Goal: Task Accomplishment & Management: Complete application form

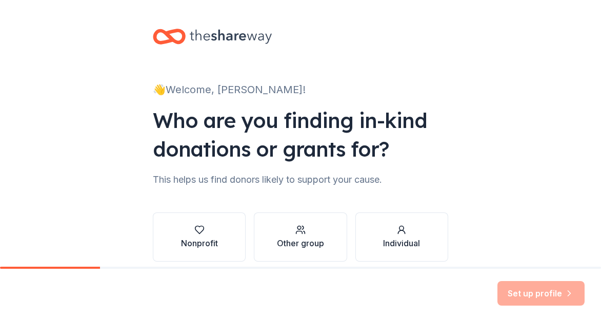
scroll to position [44, 0]
click at [218, 239] on button "Nonprofit" at bounding box center [199, 237] width 93 height 49
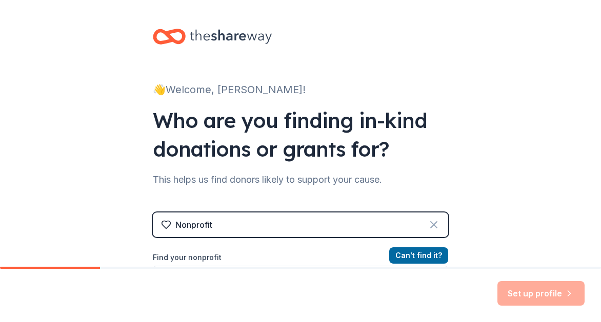
click at [430, 223] on icon at bounding box center [434, 225] width 12 height 12
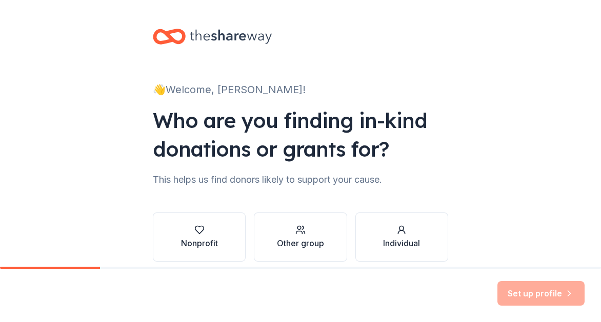
click at [357, 84] on div "👋 Welcome, Ann!" at bounding box center [300, 90] width 295 height 16
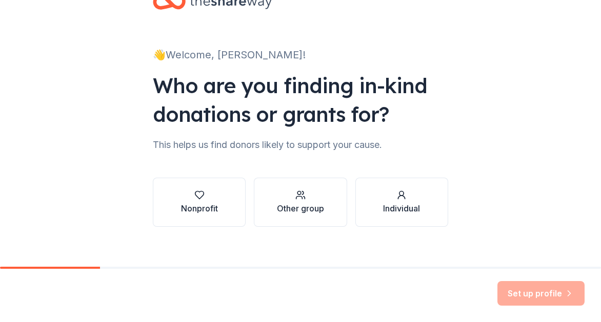
scroll to position [44, 0]
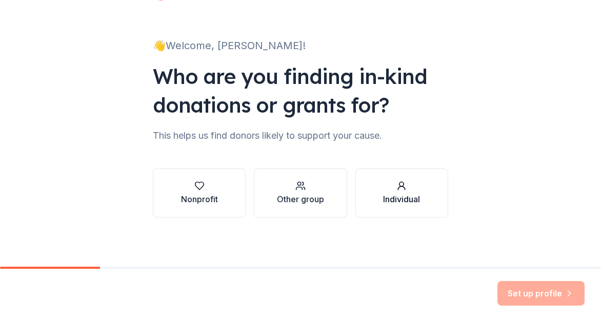
click at [396, 183] on icon "button" at bounding box center [401, 186] width 10 height 10
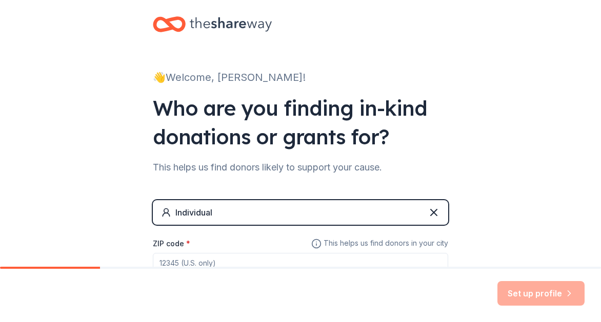
scroll to position [0, 0]
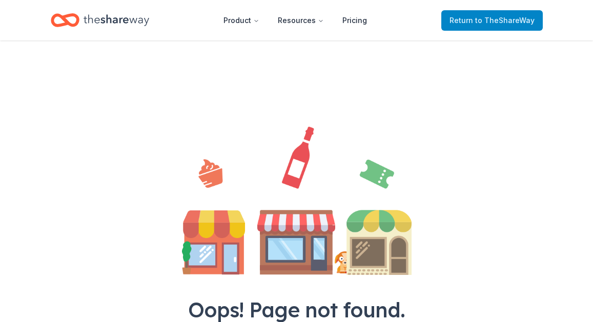
click at [471, 27] on link "Return to TheShareWay" at bounding box center [492, 20] width 102 height 21
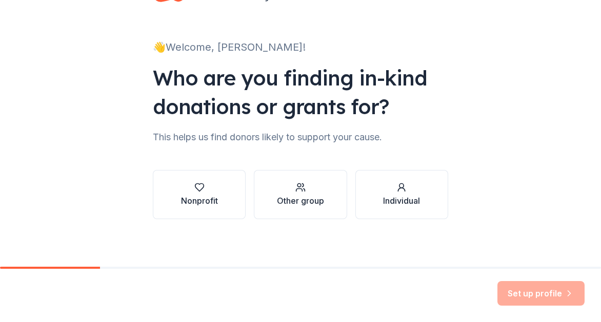
scroll to position [42, 0]
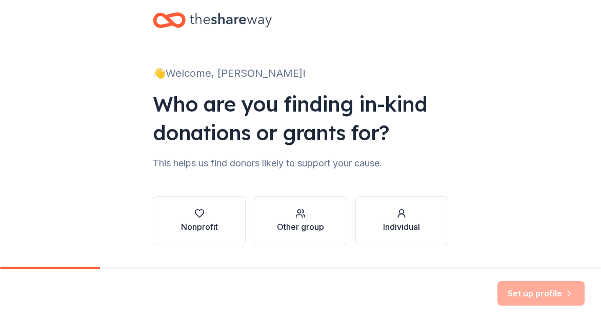
scroll to position [16, 0]
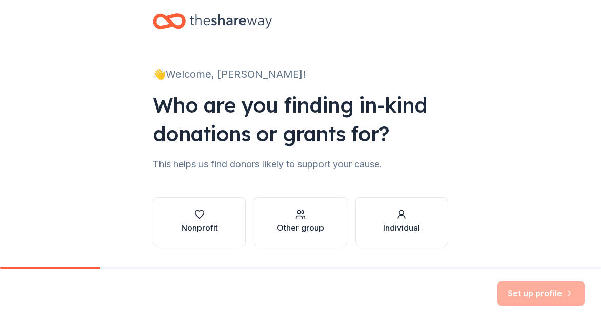
scroll to position [44, 0]
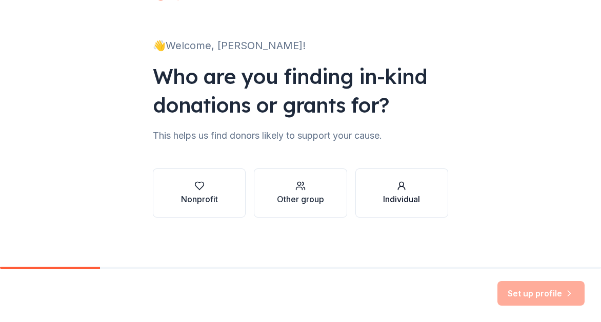
click at [421, 213] on button "Individual" at bounding box center [401, 193] width 93 height 49
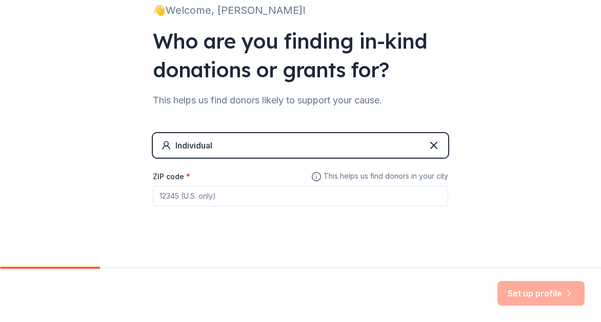
scroll to position [88, 0]
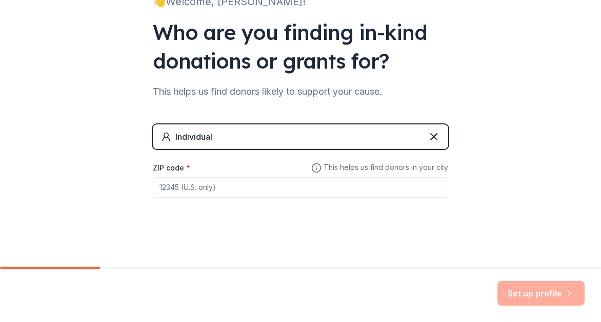
click at [438, 133] on div "Individual" at bounding box center [300, 137] width 295 height 25
click at [434, 138] on icon at bounding box center [434, 137] width 12 height 12
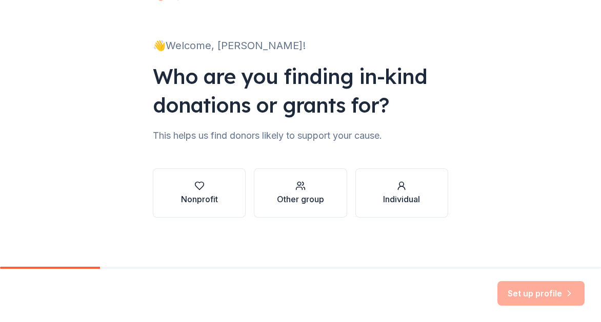
scroll to position [44, 0]
click at [203, 175] on button "Nonprofit" at bounding box center [199, 193] width 93 height 49
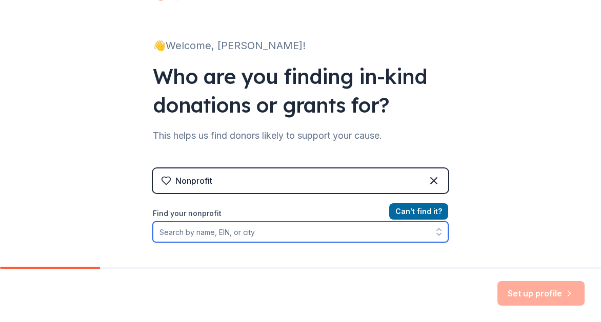
click at [200, 233] on input "Find your nonprofit" at bounding box center [300, 232] width 295 height 21
type input "playful people"
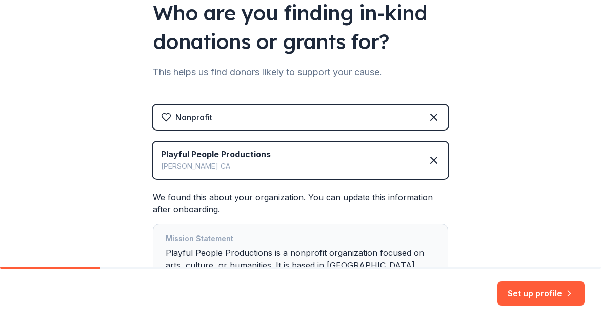
scroll to position [207, 0]
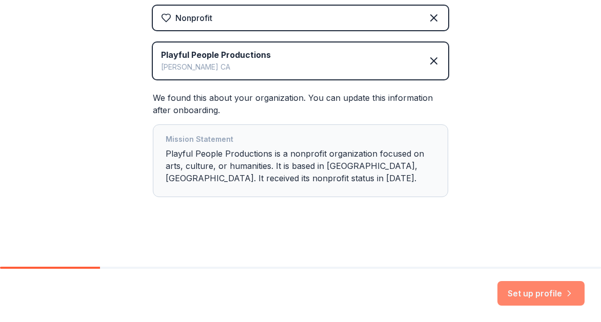
click at [505, 301] on button "Set up profile" at bounding box center [540, 293] width 87 height 25
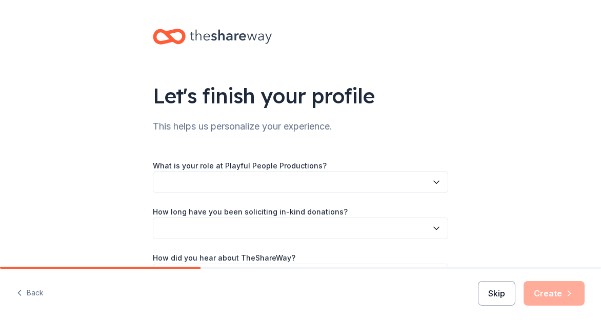
click at [499, 297] on button "Skip" at bounding box center [496, 293] width 37 height 25
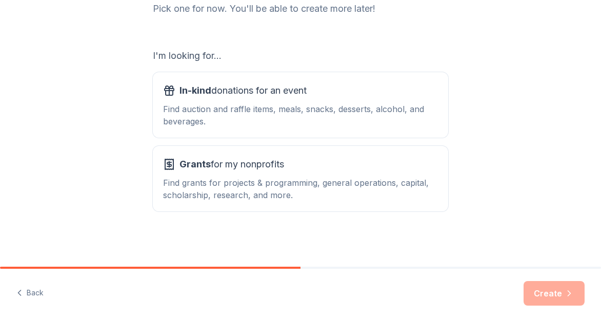
scroll to position [145, 0]
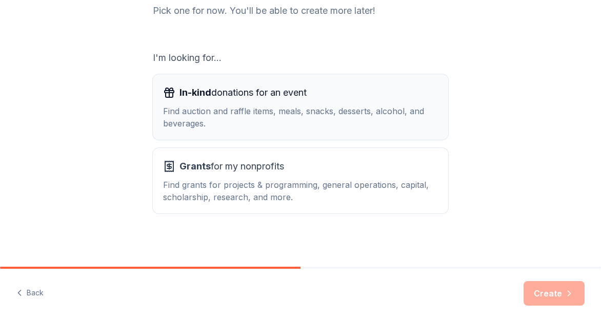
click at [397, 105] on div "Find auction and raffle items, meals, snacks, desserts, alcohol, and beverages." at bounding box center [300, 117] width 275 height 25
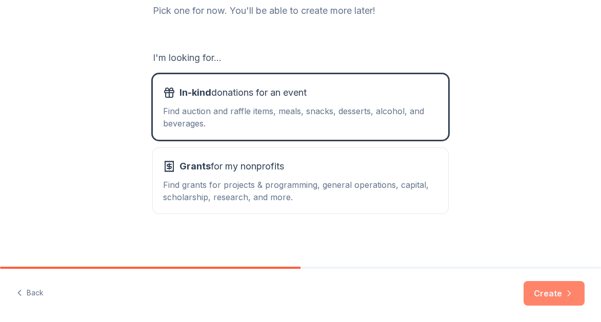
click at [544, 289] on button "Create" at bounding box center [553, 293] width 61 height 25
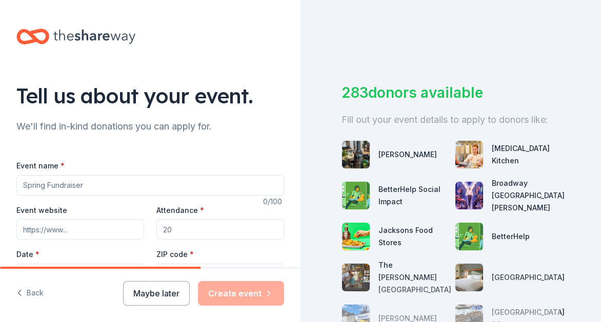
click at [218, 177] on input "Event name *" at bounding box center [150, 185] width 268 height 21
type input "Online Silent Auction"
click at [168, 229] on input "Attendance *" at bounding box center [220, 229] width 128 height 21
type input "100"
click at [90, 236] on input "Event website" at bounding box center [80, 229] width 128 height 21
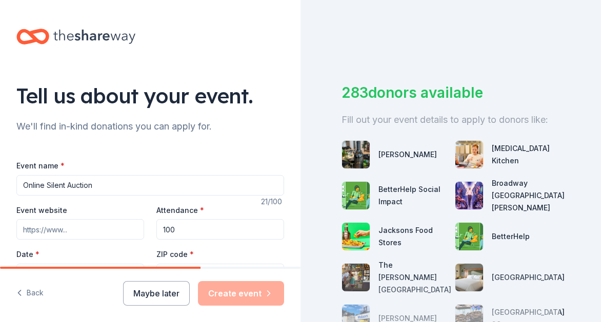
click at [45, 232] on input "Event website" at bounding box center [80, 229] width 128 height 21
paste input "[URL][DOMAIN_NAME]"
type input "[URL][DOMAIN_NAME]"
click at [213, 96] on div "Tell us about your event." at bounding box center [150, 96] width 268 height 29
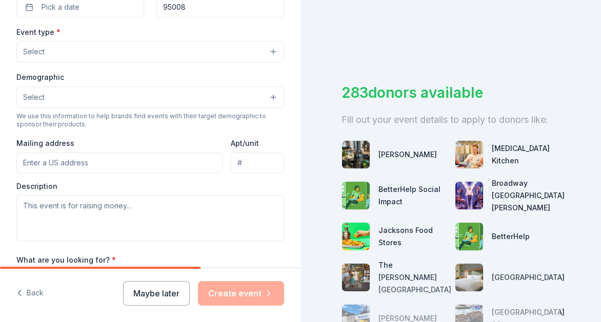
scroll to position [209, 0]
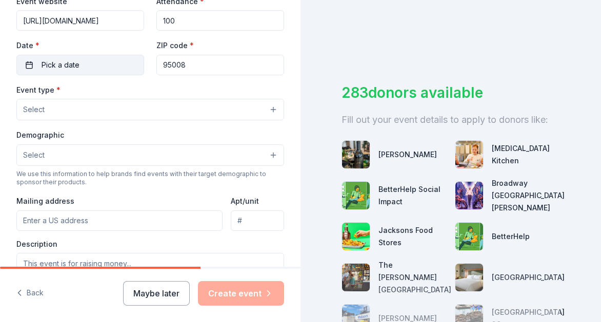
click at [70, 57] on button "Pick a date" at bounding box center [80, 65] width 128 height 21
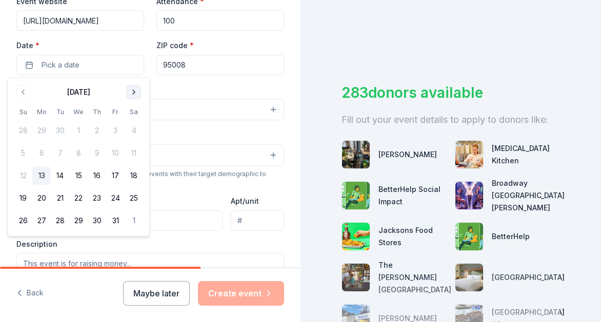
click at [133, 95] on button "Go to next month" at bounding box center [134, 92] width 14 height 14
click at [114, 177] on button "14" at bounding box center [115, 176] width 18 height 18
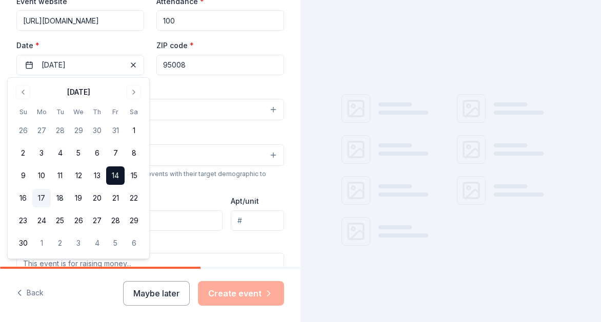
click at [38, 194] on button "17" at bounding box center [41, 198] width 18 height 18
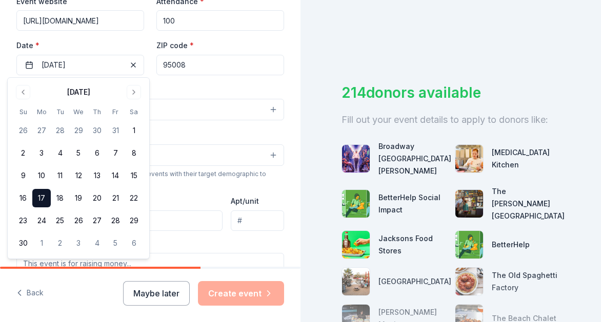
click at [194, 91] on div "Event type * Select" at bounding box center [150, 102] width 268 height 37
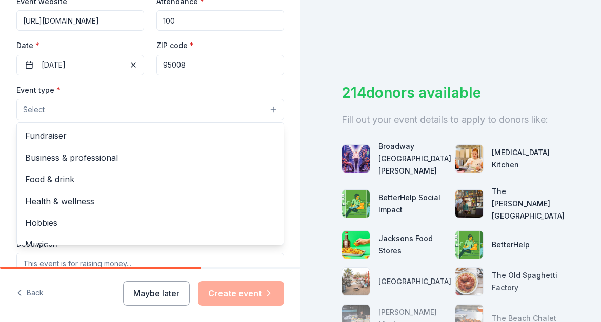
click at [192, 119] on button "Select" at bounding box center [150, 110] width 268 height 22
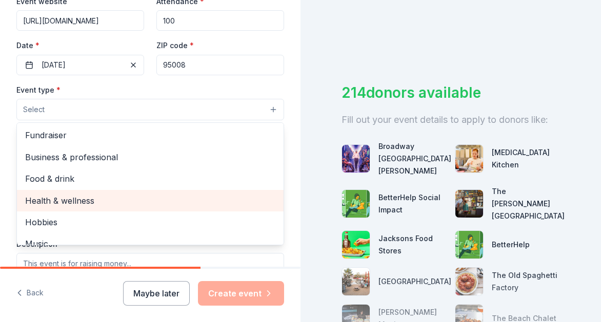
scroll to position [0, 0]
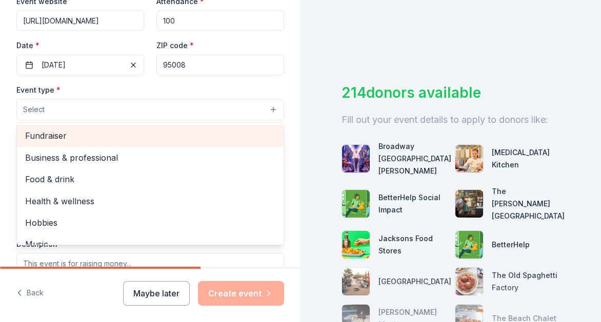
click at [171, 134] on span "Fundraiser" at bounding box center [150, 135] width 250 height 13
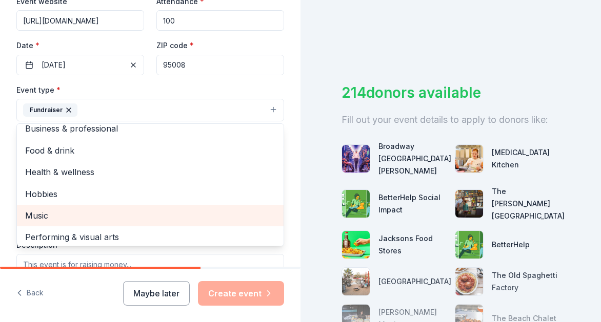
scroll to position [12, 0]
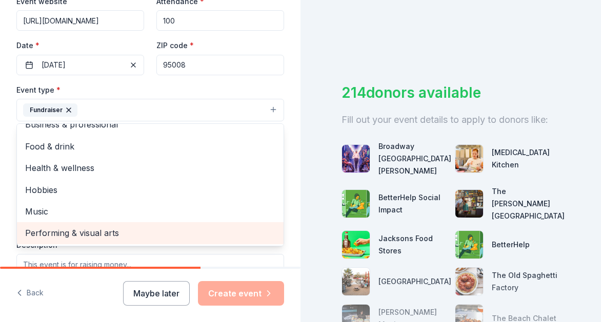
click at [150, 234] on span "Performing & visual arts" at bounding box center [150, 233] width 250 height 13
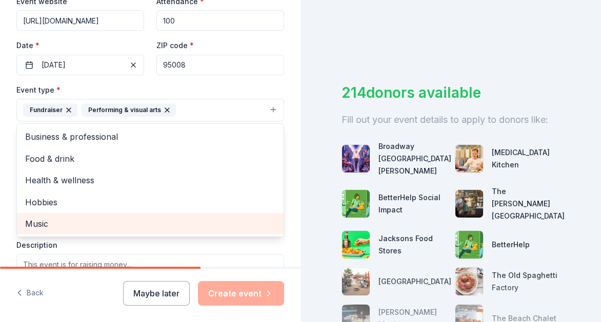
scroll to position [0, 0]
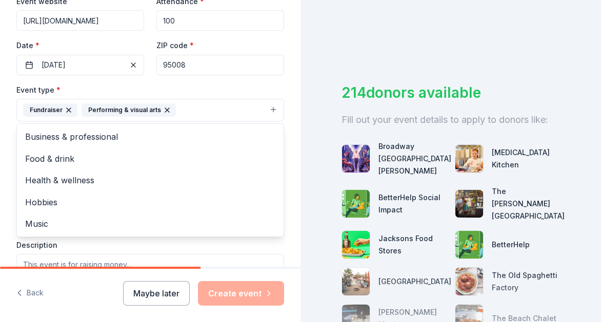
click at [285, 192] on div "Tell us about your event. We'll find in-kind donations you can apply for. Event…" at bounding box center [150, 132] width 300 height 683
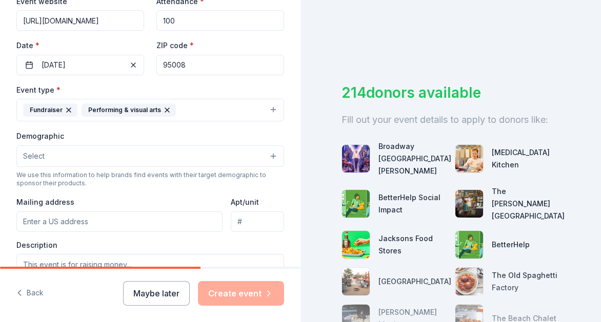
click at [239, 160] on button "Select" at bounding box center [150, 157] width 268 height 22
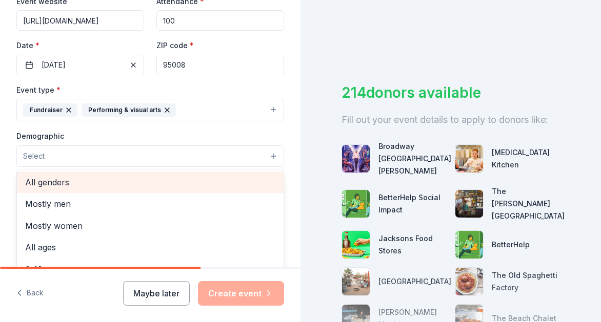
click at [117, 191] on div "All genders" at bounding box center [150, 183] width 267 height 22
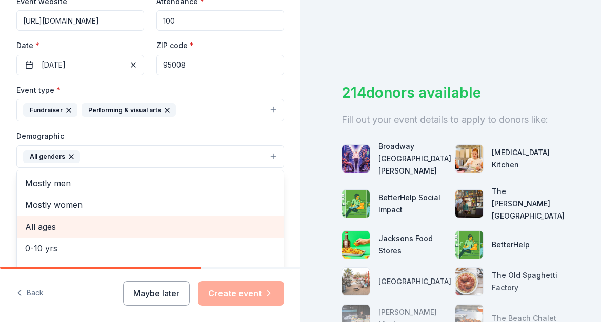
click at [100, 226] on span "All ages" at bounding box center [150, 226] width 250 height 13
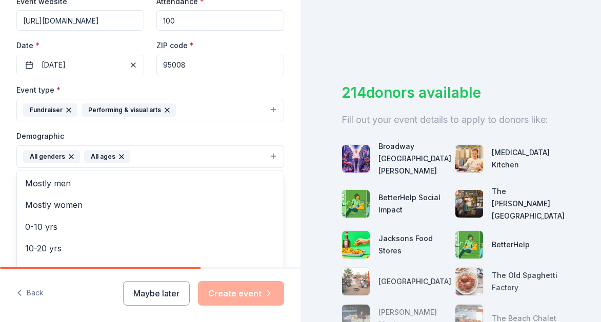
click at [283, 192] on div "Tell us about your event. We'll find in-kind donations you can apply for. Event…" at bounding box center [150, 133] width 300 height 684
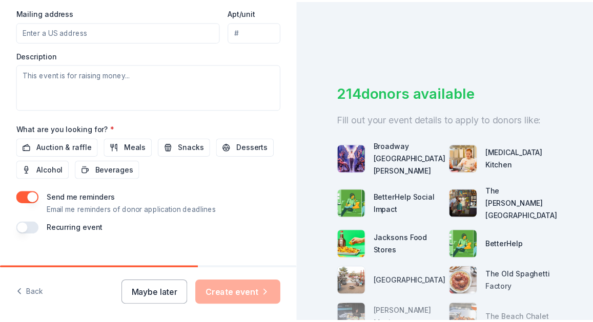
scroll to position [343, 0]
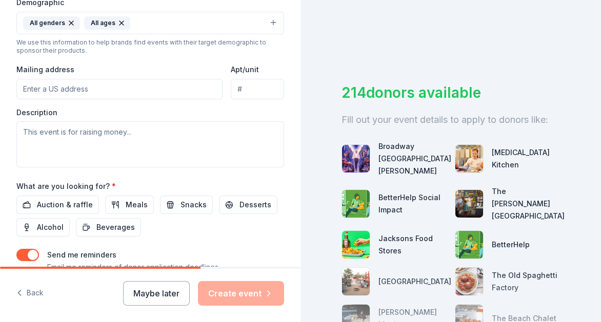
click at [187, 88] on input "Mailing address" at bounding box center [119, 89] width 206 height 21
click at [170, 303] on button "Maybe later" at bounding box center [156, 293] width 67 height 25
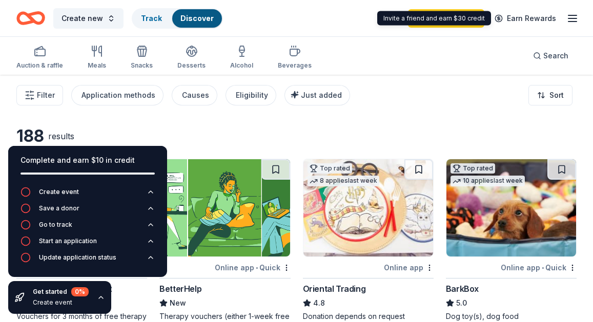
click at [573, 12] on icon "button" at bounding box center [573, 18] width 12 height 12
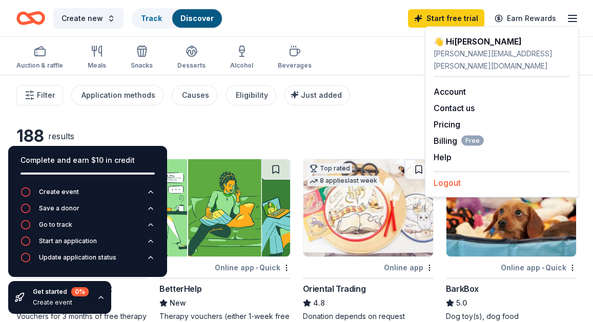
click at [448, 177] on button "Logout" at bounding box center [447, 183] width 27 height 12
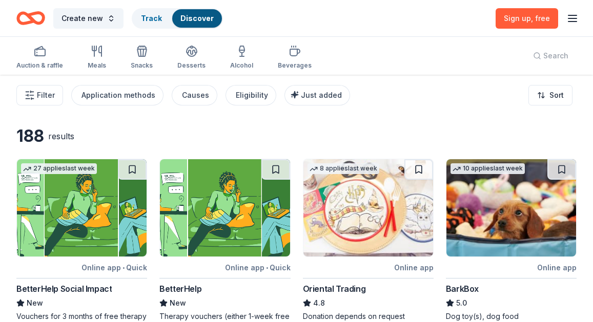
click at [569, 18] on line "button" at bounding box center [573, 18] width 8 height 0
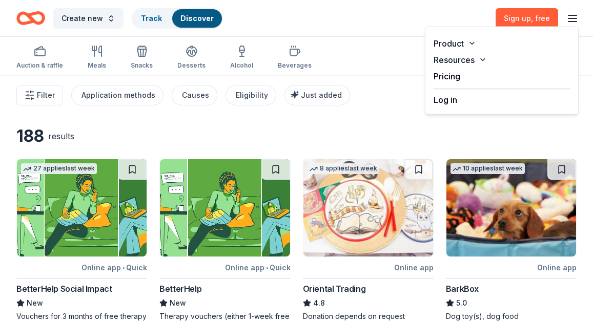
click at [451, 100] on button "Log in" at bounding box center [446, 100] width 24 height 12
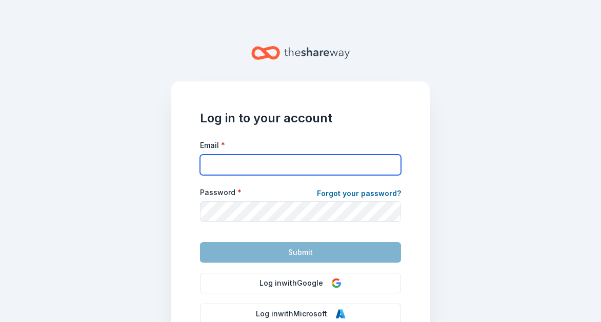
type input "[EMAIL_ADDRESS][DOMAIN_NAME]"
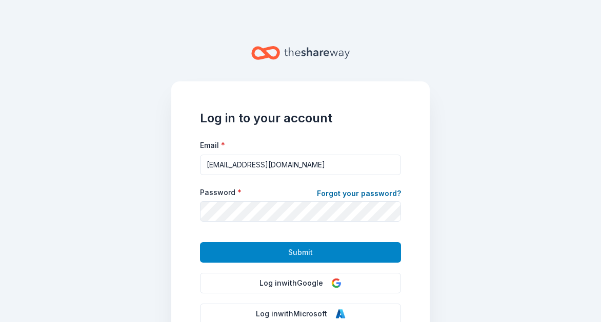
click at [283, 245] on button "Submit" at bounding box center [300, 253] width 201 height 21
